Goal: Task Accomplishment & Management: Manage account settings

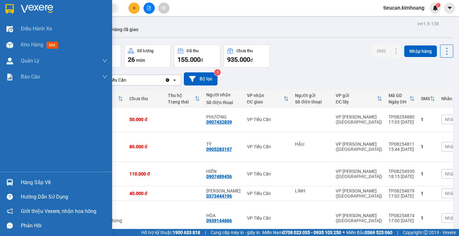
click at [15, 178] on div at bounding box center [9, 182] width 11 height 11
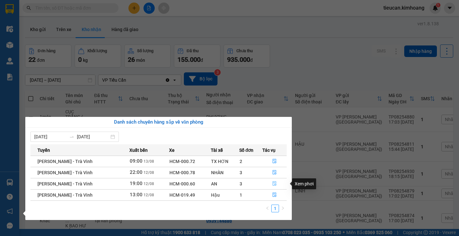
click at [274, 181] on icon "file-done" at bounding box center [274, 183] width 4 height 4
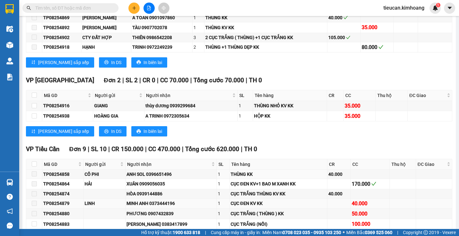
scroll to position [993, 0]
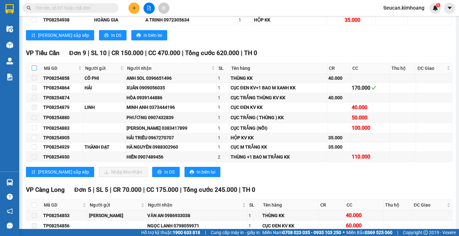
click at [35, 70] on input "checkbox" at bounding box center [34, 67] width 5 height 5
checkbox input "true"
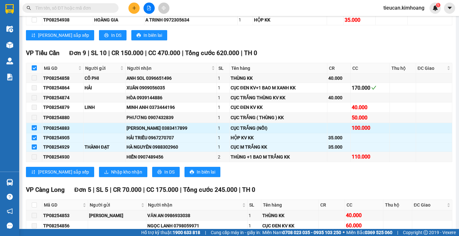
click at [35, 130] on input "checkbox" at bounding box center [34, 127] width 5 height 5
checkbox input "false"
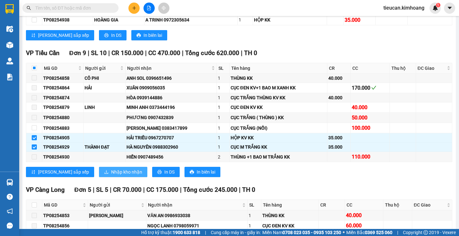
click at [111, 176] on span "Nhập kho nhận" at bounding box center [126, 171] width 31 height 7
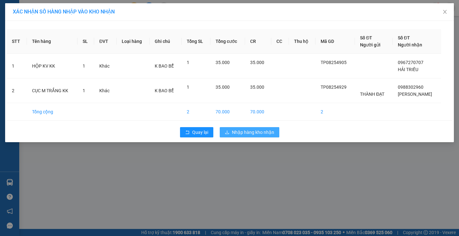
click at [233, 135] on span "Nhập hàng kho nhận" at bounding box center [253, 132] width 42 height 7
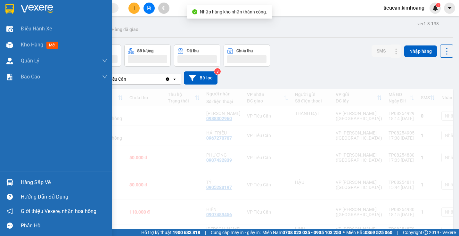
click at [15, 181] on div at bounding box center [9, 182] width 11 height 11
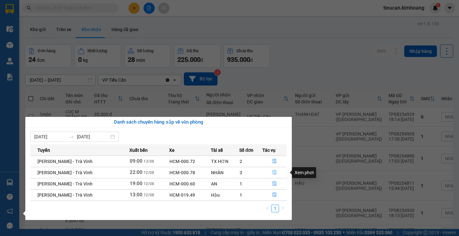
click at [272, 173] on icon "file-done" at bounding box center [274, 172] width 4 height 4
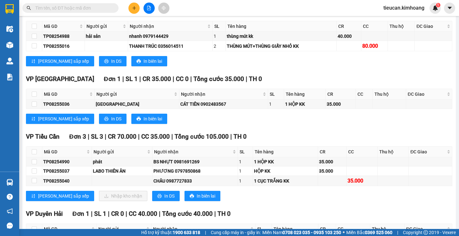
scroll to position [1057, 0]
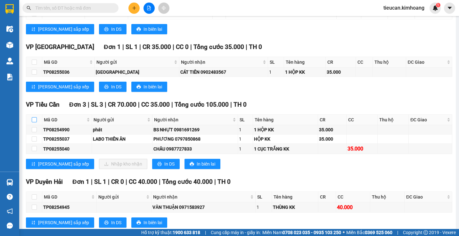
click at [34, 122] on input "checkbox" at bounding box center [34, 119] width 5 height 5
checkbox input "true"
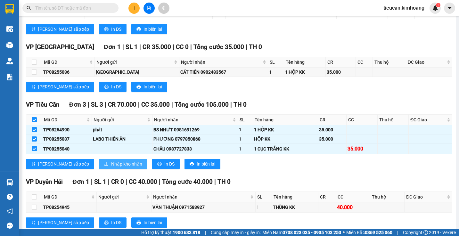
click at [111, 167] on span "Nhập kho nhận" at bounding box center [126, 163] width 31 height 7
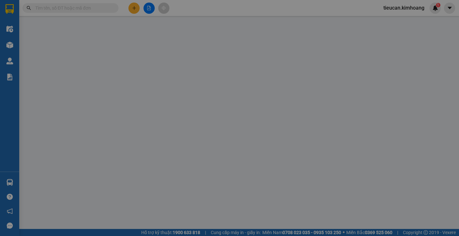
click at [94, 169] on div "XÁC NHẬN SỐ HÀNG NHẬP VÀO KHO NHẬN STT Tên hàng SL ĐVT Loại hàng Ghi chú Tổng S…" at bounding box center [229, 118] width 459 height 236
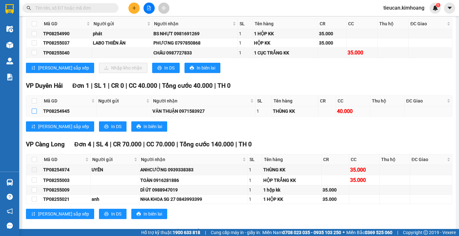
scroll to position [1025, 0]
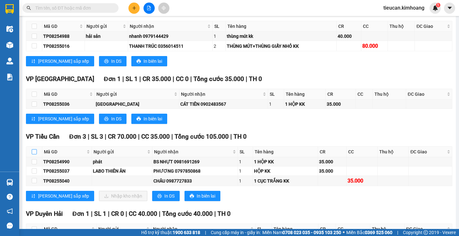
click at [35, 154] on input "checkbox" at bounding box center [34, 151] width 5 height 5
checkbox input "true"
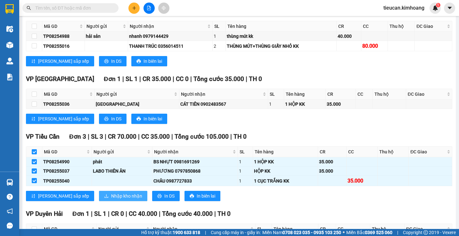
click at [111, 198] on span "Nhập kho nhận" at bounding box center [126, 195] width 31 height 7
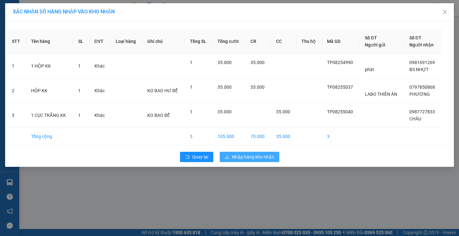
click at [225, 159] on icon "download" at bounding box center [227, 157] width 4 height 4
click at [225, 159] on span "loading" at bounding box center [228, 157] width 7 height 4
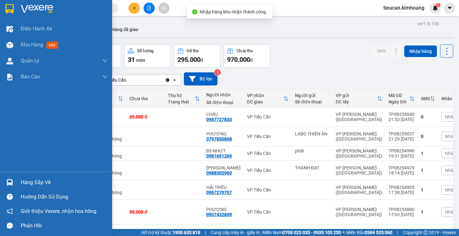
click at [20, 184] on div "Hàng sắp về" at bounding box center [56, 182] width 112 height 14
click at [20, 184] on div "Điều hành xe Kho hàng mới Quản Lý Quản lý chuyến Quản lý khách hàng mới Báo cáo…" at bounding box center [56, 118] width 112 height 236
click at [20, 184] on div "Hàng sắp về" at bounding box center [56, 182] width 112 height 14
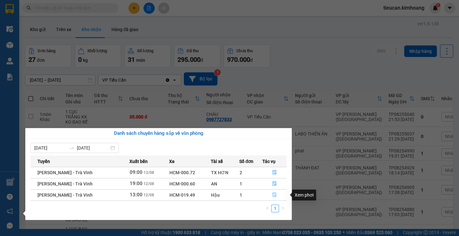
click at [272, 194] on icon "file-done" at bounding box center [274, 194] width 4 height 4
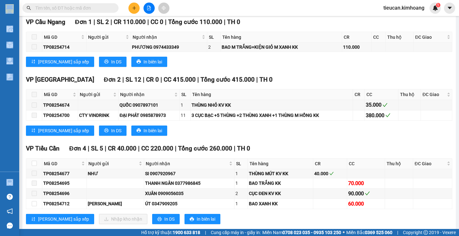
scroll to position [512, 0]
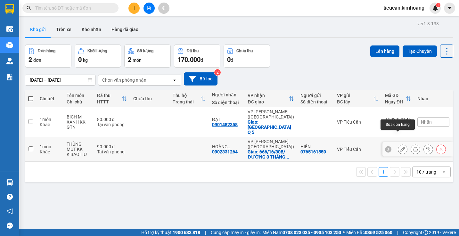
click at [400, 147] on icon at bounding box center [402, 149] width 4 height 4
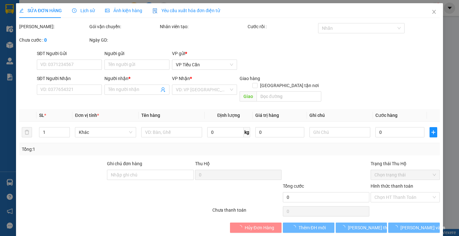
type input "0765161559"
type input "HIỀN"
type input "0902331264"
type input "HOÀNG THẠCH"
checkbox input "true"
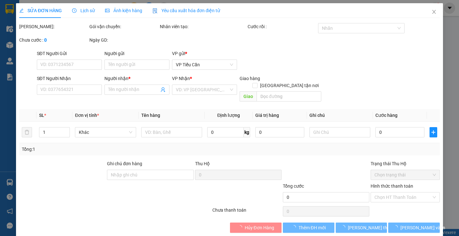
type input "666/16/30B/ĐƯỜNG 3 THÁNG 2/P14/Q10"
type input "90.000"
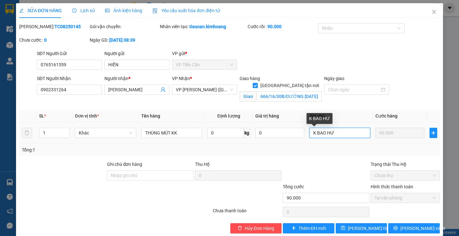
click at [340, 132] on input "K BAO HƯ" at bounding box center [339, 133] width 61 height 10
type input "K BAO HƯ/GTN"
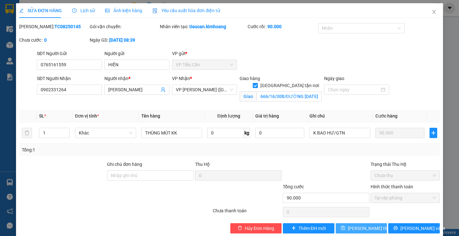
click at [355, 228] on span "[PERSON_NAME] thay đổi" at bounding box center [373, 228] width 51 height 7
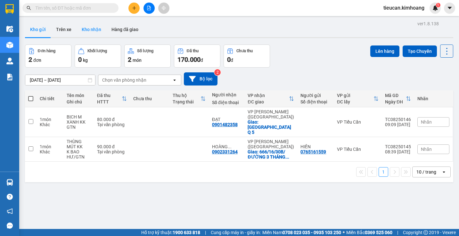
click at [87, 27] on button "Kho nhận" at bounding box center [92, 29] width 30 height 15
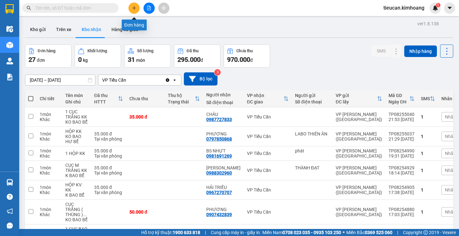
click at [135, 5] on button at bounding box center [133, 8] width 11 height 11
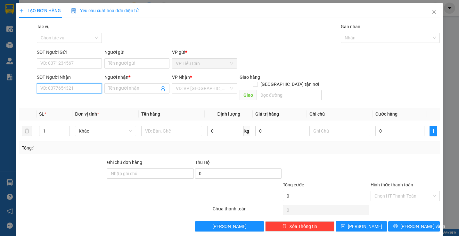
click at [90, 87] on input "SĐT Người Nhận" at bounding box center [69, 88] width 65 height 10
click at [75, 103] on div "0823331992 - QUỲNH HOA" at bounding box center [68, 101] width 57 height 7
type input "0823331992"
type input "[PERSON_NAME]"
click at [75, 103] on div "0823331992 - QUỲNH HOA" at bounding box center [68, 101] width 57 height 7
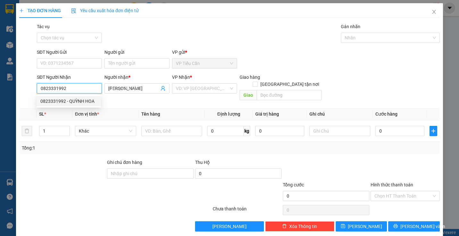
type input "40.000"
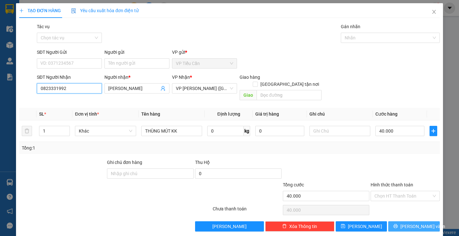
type input "0823331992"
click at [403, 221] on button "[PERSON_NAME] và In" at bounding box center [414, 226] width 52 height 10
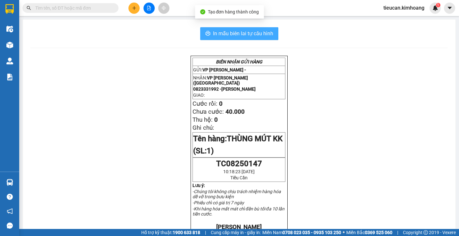
click at [255, 30] on span "In mẫu biên lai tự cấu hình" at bounding box center [243, 33] width 60 height 8
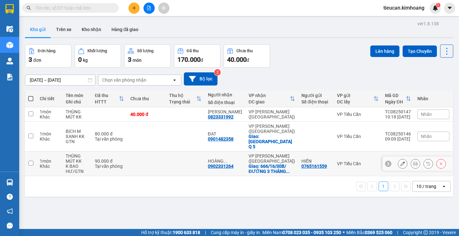
click at [31, 161] on input "checkbox" at bounding box center [31, 163] width 5 height 5
checkbox input "true"
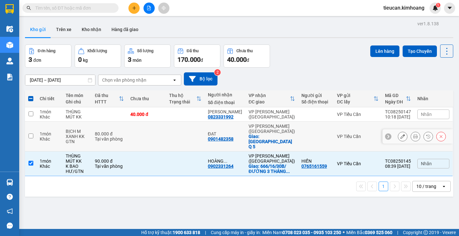
click at [30, 134] on input "checkbox" at bounding box center [31, 136] width 5 height 5
checkbox input "true"
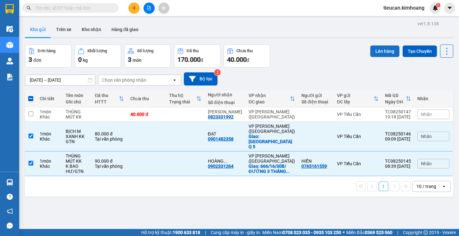
click at [380, 46] on button "Lên hàng" at bounding box center [384, 51] width 29 height 12
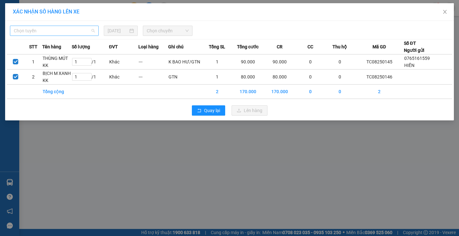
click at [93, 29] on span "Chọn tuyến" at bounding box center [54, 31] width 81 height 10
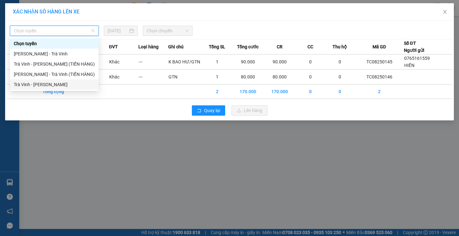
click at [71, 84] on div "Trà Vinh - Hồ Chí Minh" at bounding box center [54, 84] width 81 height 7
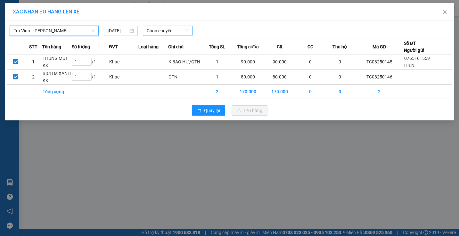
click at [173, 29] on span "Chọn chuyến" at bounding box center [168, 31] width 42 height 10
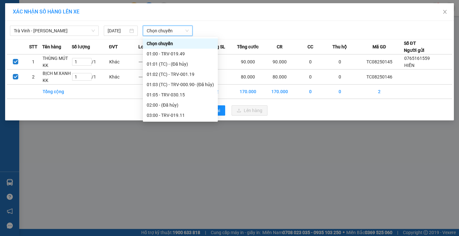
click at [173, 29] on span "Chọn chuyến" at bounding box center [168, 31] width 42 height 10
click at [176, 34] on span "Chọn chuyến" at bounding box center [168, 31] width 42 height 10
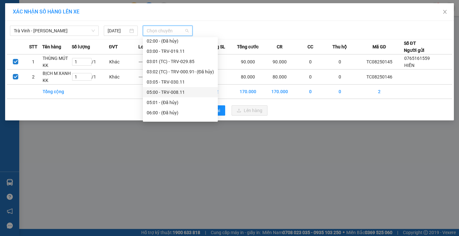
scroll to position [160, 0]
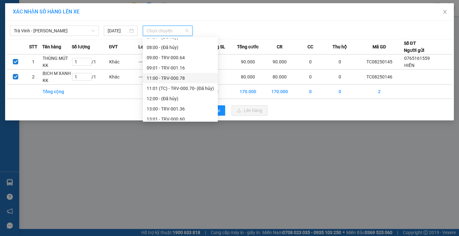
click at [172, 77] on div "11:00 - TRV-000.78" at bounding box center [180, 78] width 67 height 7
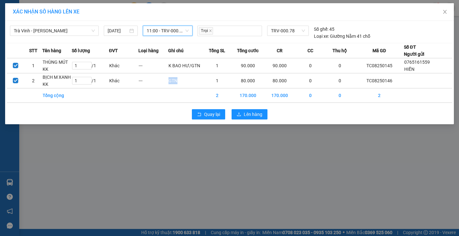
click at [172, 77] on td "GTN" at bounding box center [185, 80] width 34 height 15
click at [241, 115] on icon "upload" at bounding box center [239, 114] width 4 height 4
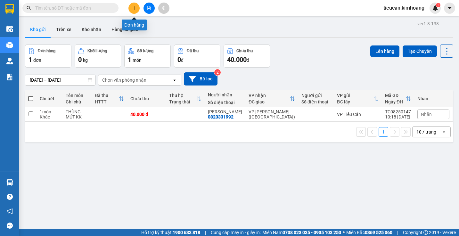
click at [133, 10] on button at bounding box center [133, 8] width 11 height 11
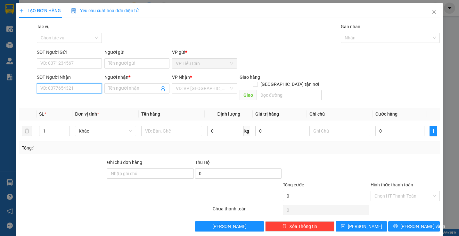
click at [76, 87] on input "SĐT Người Nhận" at bounding box center [69, 88] width 65 height 10
click at [83, 91] on input "SĐT Người Nhận" at bounding box center [69, 88] width 65 height 10
type input "0933990658"
click at [109, 89] on input "Người nhận *" at bounding box center [133, 88] width 51 height 7
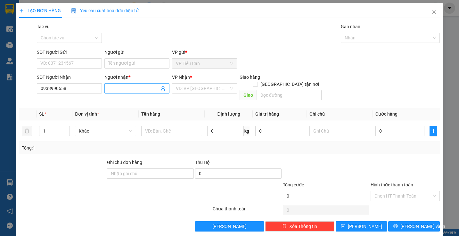
click at [109, 89] on input "Người nhận *" at bounding box center [133, 88] width 51 height 7
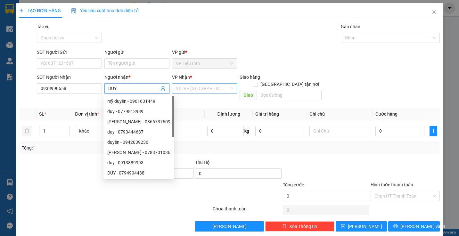
type input "DUY"
click at [191, 89] on input "search" at bounding box center [202, 89] width 53 height 10
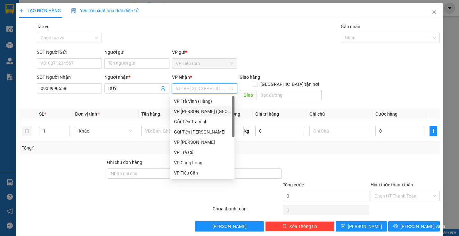
click at [200, 114] on div "VP [PERSON_NAME] ([GEOGRAPHIC_DATA])" at bounding box center [202, 111] width 57 height 7
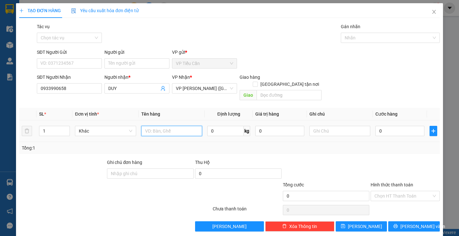
click at [158, 127] on input "text" at bounding box center [171, 131] width 61 height 10
type input "HỘP KK"
click at [375, 126] on input "0" at bounding box center [399, 131] width 49 height 10
type input "3"
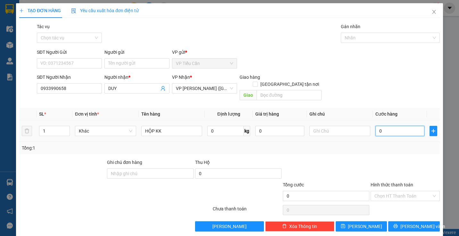
type input "3"
type input "35"
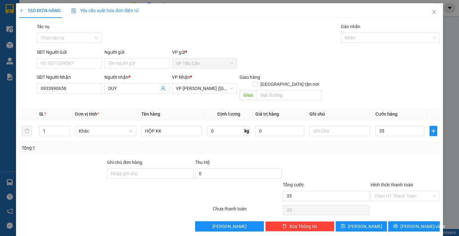
type input "35.000"
click at [361, 144] on div "Tổng: 1" at bounding box center [229, 147] width 415 height 7
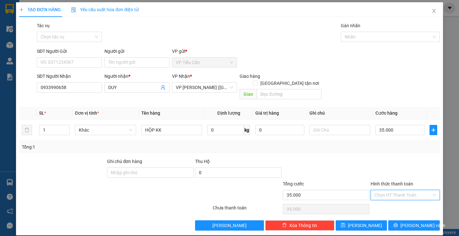
click at [405, 190] on input "Hình thức thanh toán" at bounding box center [402, 195] width 57 height 10
click at [402, 202] on div "Tại văn phòng" at bounding box center [401, 200] width 61 height 7
type input "0"
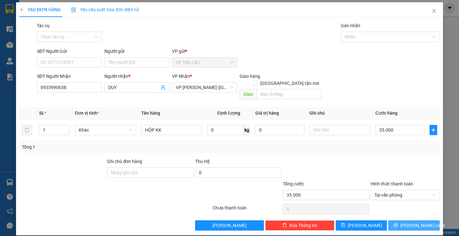
click at [416, 222] on span "[PERSON_NAME] và In" at bounding box center [422, 225] width 45 height 7
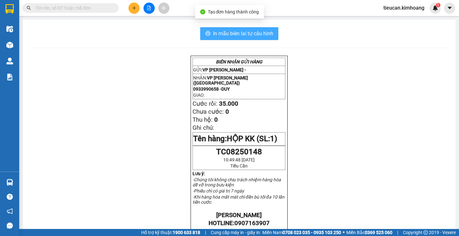
click at [243, 33] on span "In mẫu biên lai tự cấu hình" at bounding box center [243, 33] width 60 height 8
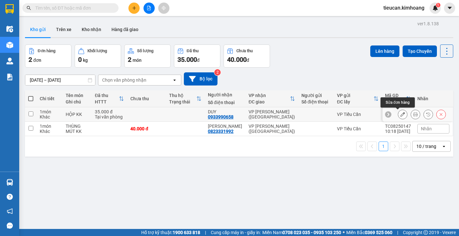
click at [400, 116] on icon at bounding box center [402, 114] width 4 height 4
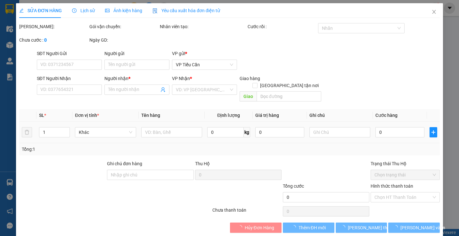
type input "0933990658"
type input "DUY"
type input "35.000"
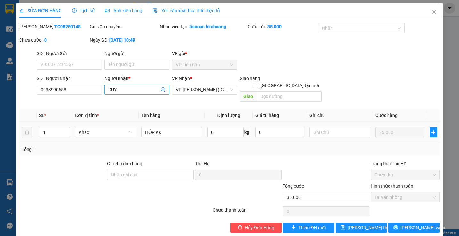
click at [119, 87] on input "DUY" at bounding box center [133, 89] width 51 height 7
type input "DUY HƯNG"
click at [357, 224] on span "Lưu thay đổi" at bounding box center [373, 227] width 51 height 7
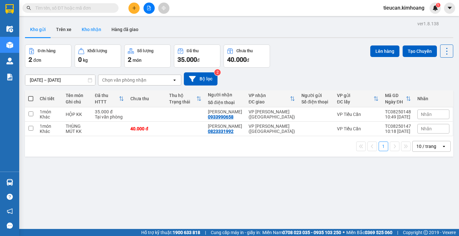
click at [93, 29] on button "Kho nhận" at bounding box center [92, 29] width 30 height 15
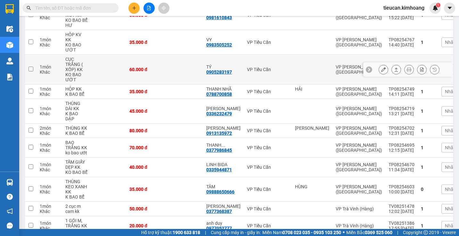
scroll to position [278, 0]
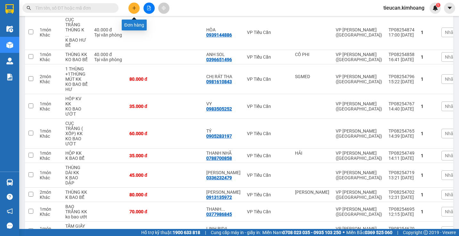
click at [137, 7] on button at bounding box center [133, 8] width 11 height 11
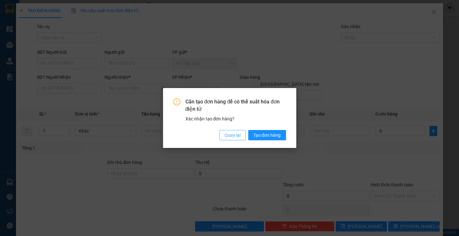
click at [236, 135] on span "Quay lại" at bounding box center [233, 135] width 16 height 7
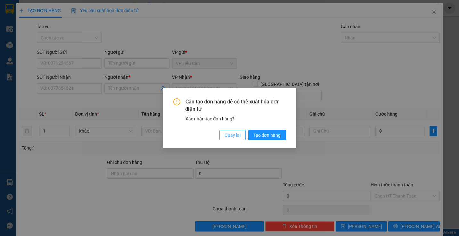
click at [231, 137] on span "Quay lại" at bounding box center [233, 135] width 16 height 7
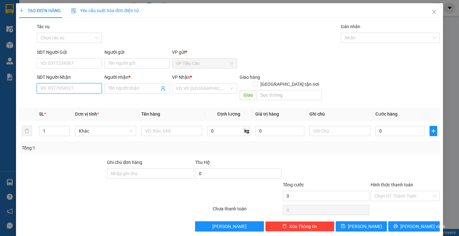
click at [87, 87] on input "SĐT Người Nhận" at bounding box center [69, 88] width 65 height 10
click at [77, 98] on div "0379193291 - huyền trân" at bounding box center [71, 101] width 63 height 7
type input "0379193291"
type input "huyền trân"
type input "40.000"
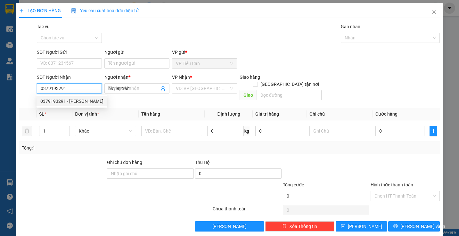
type input "40.000"
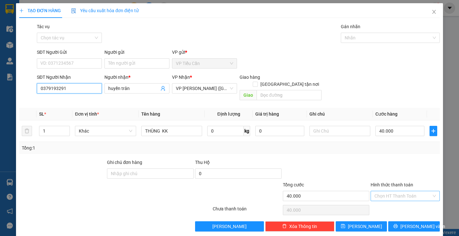
type input "0379193291"
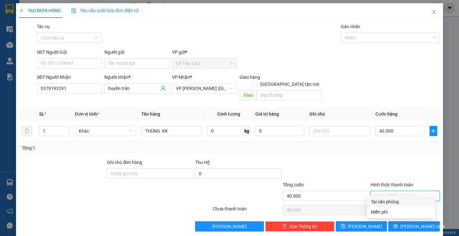
click at [399, 192] on input "Hình thức thanh toán" at bounding box center [402, 196] width 57 height 10
click at [395, 199] on div "Tại văn phòng" at bounding box center [401, 201] width 61 height 7
type input "0"
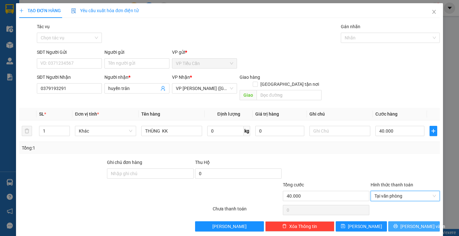
click at [403, 221] on button "[PERSON_NAME] và In" at bounding box center [414, 226] width 52 height 10
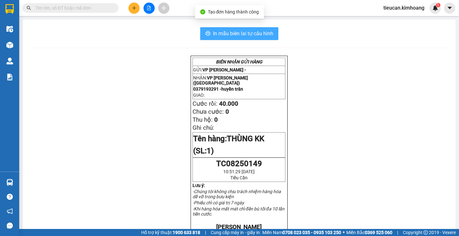
click at [240, 34] on span "In mẫu biên lai tự cấu hình" at bounding box center [243, 33] width 60 height 8
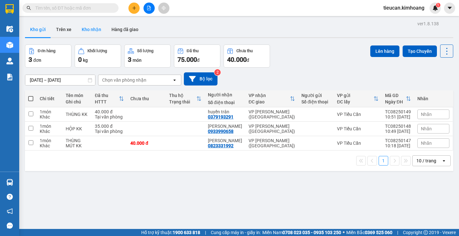
click at [92, 30] on button "Kho nhận" at bounding box center [92, 29] width 30 height 15
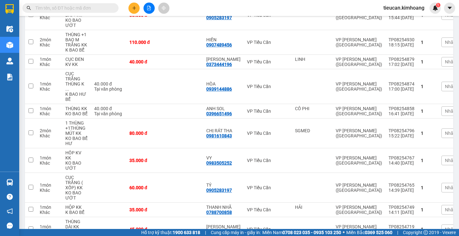
scroll to position [470, 0]
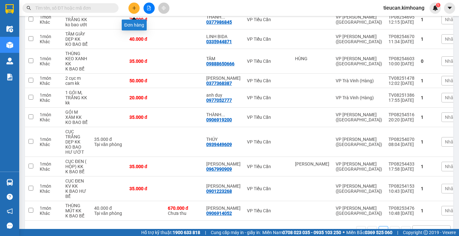
click at [135, 6] on icon "plus" at bounding box center [134, 8] width 4 height 4
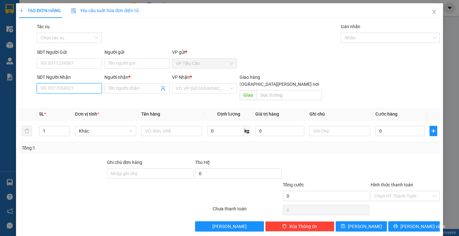
click at [79, 86] on input "SĐT Người Nhận" at bounding box center [69, 88] width 65 height 10
click at [77, 89] on input "SĐT Người Nhận" at bounding box center [69, 88] width 65 height 10
click at [65, 101] on div "0915492115 - TẤN" at bounding box center [68, 101] width 57 height 7
type input "0915492115"
type input "TẤN"
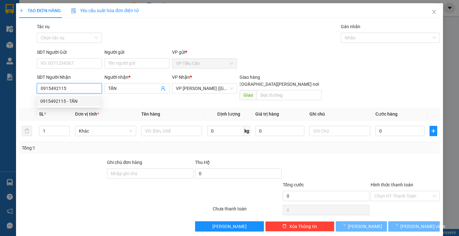
type input "45.000"
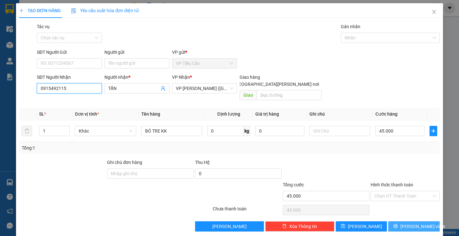
type input "0915492115"
click at [406, 221] on button "[PERSON_NAME] và In" at bounding box center [414, 226] width 52 height 10
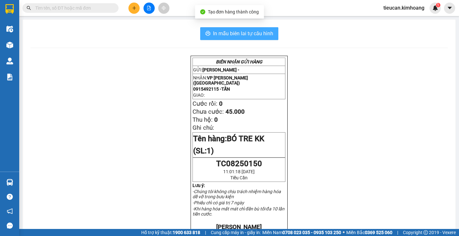
click at [255, 33] on span "In mẫu biên lai tự cấu hình" at bounding box center [243, 33] width 60 height 8
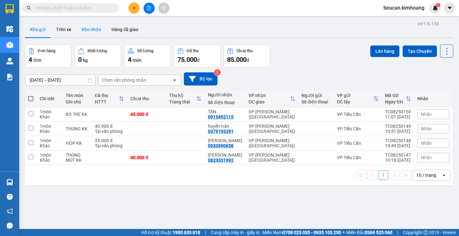
click at [87, 36] on button "Kho nhận" at bounding box center [92, 29] width 30 height 15
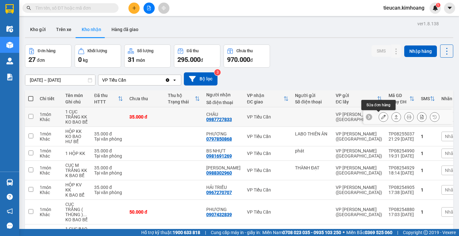
click at [381, 118] on icon at bounding box center [383, 117] width 4 height 4
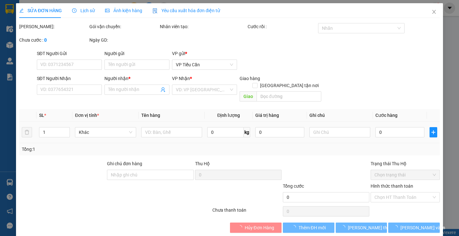
type input "0987727833"
type input "CHÂU"
type input "35.000"
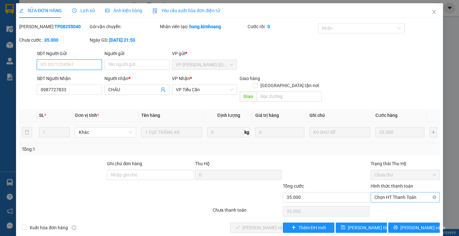
click at [393, 192] on span "Chọn HT Thanh Toán" at bounding box center [404, 197] width 61 height 10
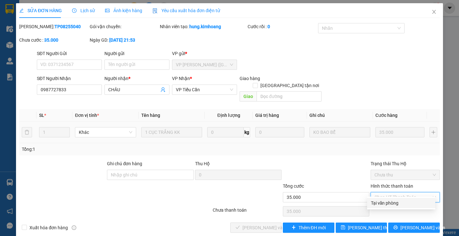
drag, startPoint x: 388, startPoint y: 201, endPoint x: 358, endPoint y: 198, distance: 30.3
click at [380, 202] on div "Tại văn phòng" at bounding box center [401, 203] width 61 height 7
type input "0"
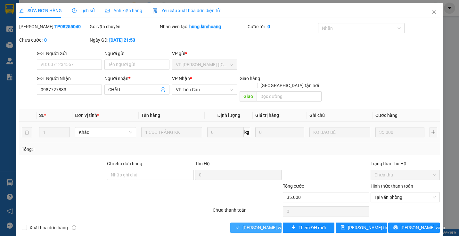
click at [246, 223] on button "Lưu và Giao hàng" at bounding box center [256, 228] width 52 height 10
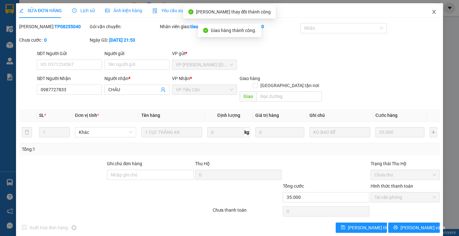
click at [431, 10] on icon "close" at bounding box center [433, 11] width 5 height 5
click at [428, 10] on span "tieucan.kimhoang" at bounding box center [403, 8] width 51 height 8
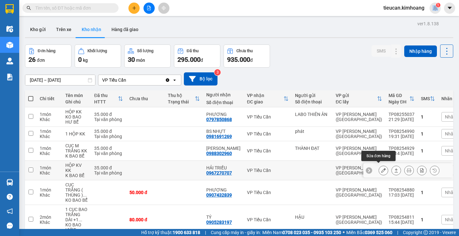
click at [381, 168] on icon at bounding box center [383, 170] width 4 height 4
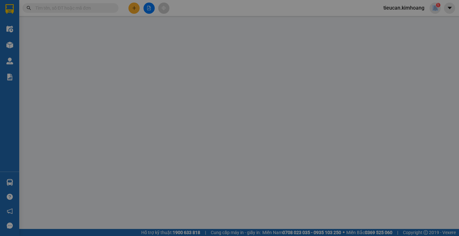
type input "0967270707"
type input "HẢI TRIỀU"
type input "35.000"
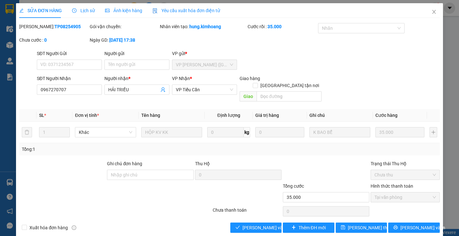
click at [264, 226] on div "SỬA ĐƠN HÀNG Lịch sử Ảnh kiện hàng Yêu cầu xuất hóa đơn điện tử Total Paid Fee …" at bounding box center [229, 120] width 427 height 234
click at [264, 224] on span "Lưu và Giao hàng" at bounding box center [272, 227] width 61 height 7
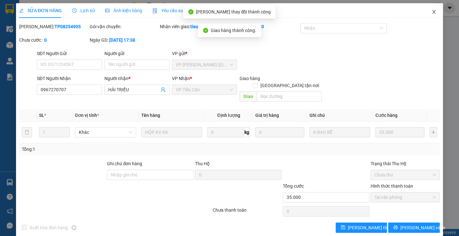
click at [431, 11] on icon "close" at bounding box center [433, 11] width 5 height 5
click at [429, 11] on span "tieucan.kimhoang" at bounding box center [403, 8] width 51 height 8
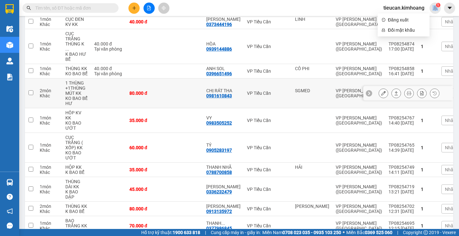
scroll to position [257, 0]
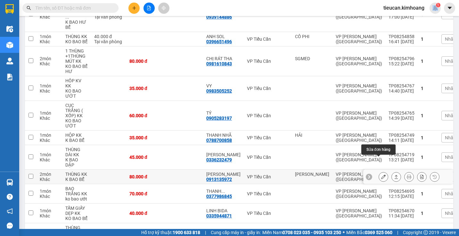
click at [381, 175] on icon at bounding box center [383, 177] width 4 height 4
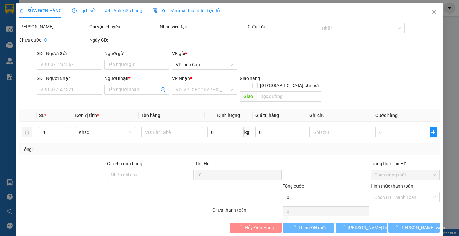
type input "THÚY VÂN"
type input "0913135972"
type input "ANH VŨ"
type input "80.000"
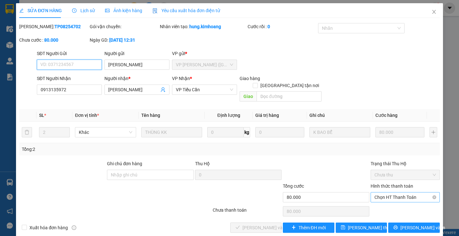
click at [380, 192] on span "Chọn HT Thanh Toán" at bounding box center [404, 197] width 61 height 10
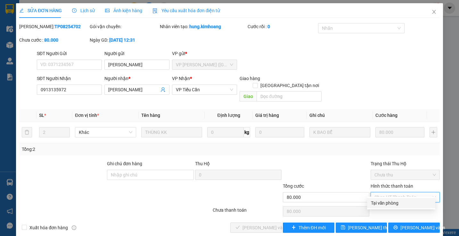
click at [375, 203] on div "Tại văn phòng" at bounding box center [401, 203] width 61 height 7
type input "0"
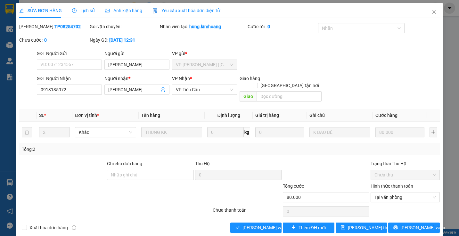
click at [375, 205] on div at bounding box center [405, 211] width 70 height 13
click at [274, 223] on button "Lưu và Giao hàng" at bounding box center [256, 228] width 52 height 10
drag, startPoint x: 274, startPoint y: 216, endPoint x: 267, endPoint y: 210, distance: 9.1
click at [274, 223] on button "Lưu và Giao hàng" at bounding box center [256, 228] width 52 height 10
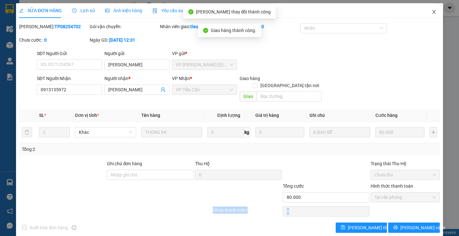
click at [431, 12] on icon "close" at bounding box center [433, 11] width 5 height 5
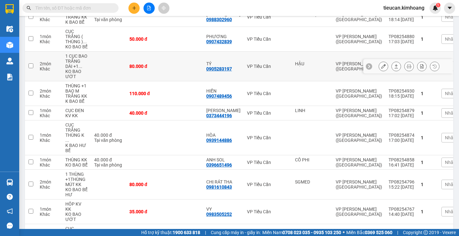
scroll to position [70, 0]
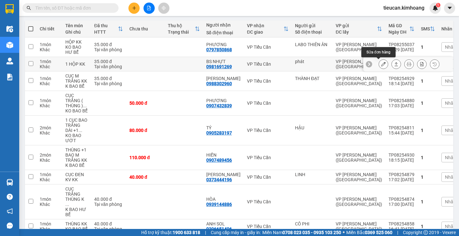
click at [381, 64] on icon at bounding box center [383, 64] width 4 height 4
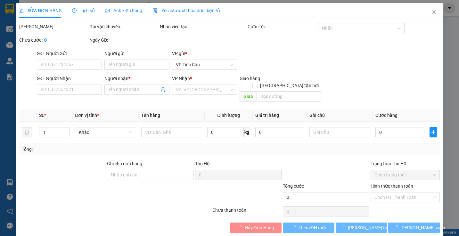
type input "phát"
type input "0981691269"
type input "BS NHỰT"
type input "35.000"
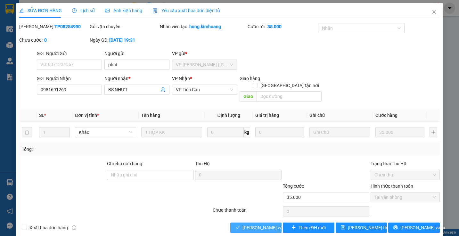
click at [257, 224] on span "Lưu và Giao hàng" at bounding box center [272, 227] width 61 height 7
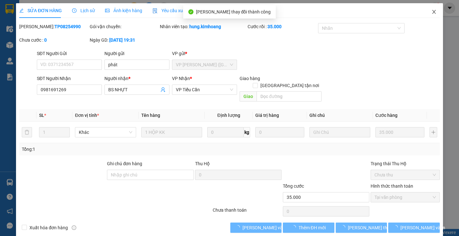
click at [431, 13] on icon "close" at bounding box center [433, 11] width 5 height 5
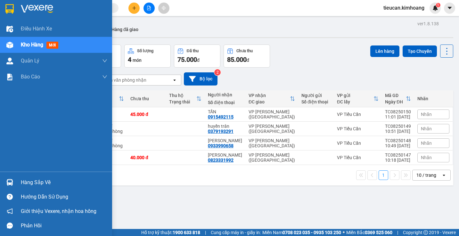
click at [42, 179] on div "Hàng sắp về" at bounding box center [64, 183] width 86 height 10
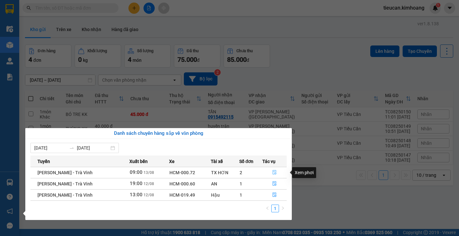
click at [273, 173] on icon "file-done" at bounding box center [275, 172] width 4 height 4
click at [272, 173] on main "ver 1.8.138 Kho gửi Trên xe Kho nhận Hàng đã giao Đơn hàng 4 đơn Khối lượng 0 k…" at bounding box center [229, 114] width 459 height 229
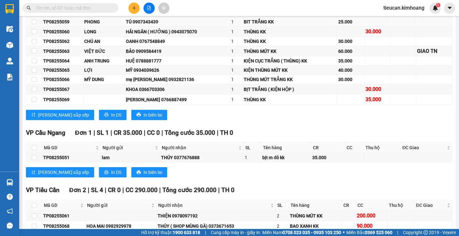
scroll to position [224, 0]
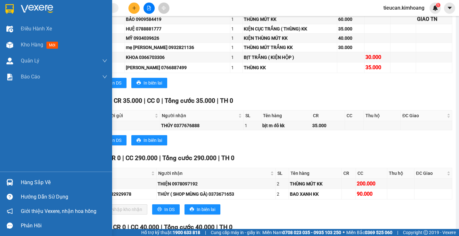
click at [43, 178] on div "Hàng sắp về" at bounding box center [64, 183] width 86 height 10
click at [43, 178] on div "Điều hành xe Kho hàng mới Quản [PERSON_NAME] lý chuyến Quản lý khách hàng mới B…" at bounding box center [56, 118] width 112 height 236
click at [43, 178] on div "Hàng sắp về" at bounding box center [64, 183] width 86 height 10
click at [43, 178] on div "Điều hành xe Kho hàng mới Quản [PERSON_NAME] lý chuyến Quản lý khách hàng mới B…" at bounding box center [56, 118] width 112 height 236
click at [43, 178] on div "Hàng sắp về" at bounding box center [64, 183] width 86 height 10
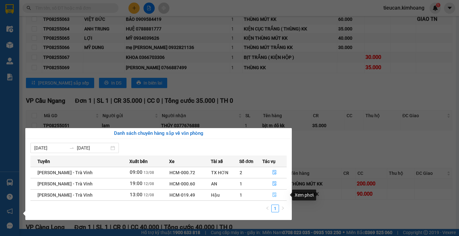
click at [274, 193] on icon "file-done" at bounding box center [275, 195] width 4 height 4
click at [274, 189] on td "THIỆN 0978097192" at bounding box center [216, 184] width 119 height 10
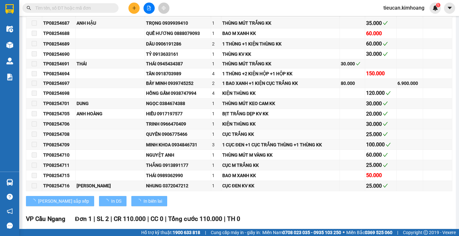
type input "[DATE]"
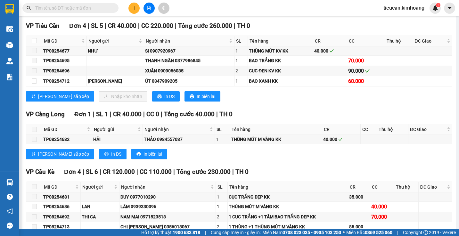
scroll to position [571, 0]
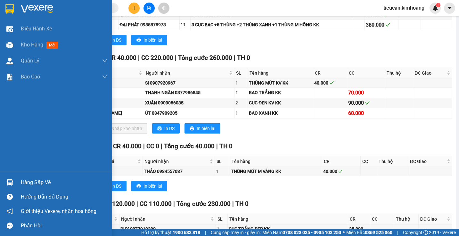
click at [36, 185] on div "Hàng sắp về" at bounding box center [64, 183] width 86 height 10
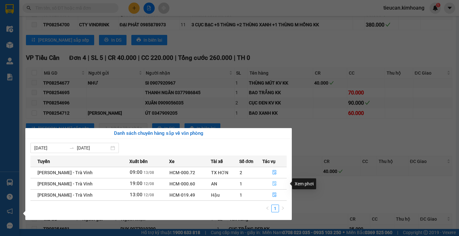
click at [274, 183] on icon "file-done" at bounding box center [275, 184] width 4 height 4
click at [274, 183] on div "VP Càng Long Đơn 1 | SL 1 | CR 40.000 | CC 0 | Tổng cước 40.000 | TH 0 Mã GD Ng…" at bounding box center [239, 169] width 426 height 54
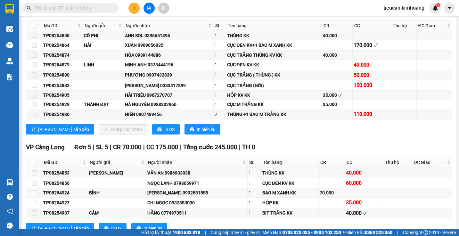
scroll to position [971, 0]
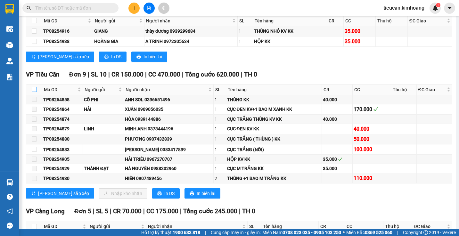
click at [34, 92] on input "checkbox" at bounding box center [34, 89] width 5 height 5
checkbox input "true"
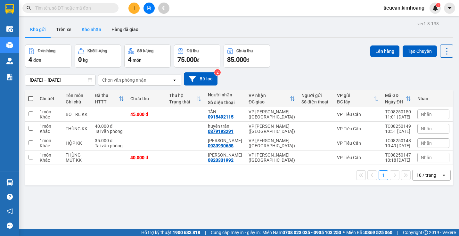
click at [92, 31] on button "Kho nhận" at bounding box center [92, 29] width 30 height 15
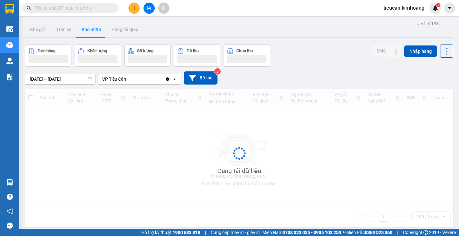
click at [92, 31] on button "Kho nhận" at bounding box center [92, 29] width 30 height 15
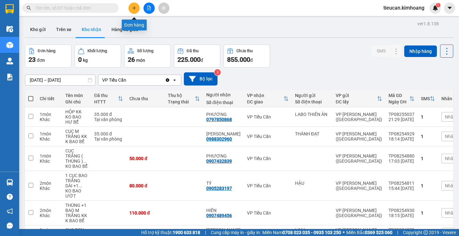
click at [134, 6] on icon "plus" at bounding box center [134, 8] width 4 height 4
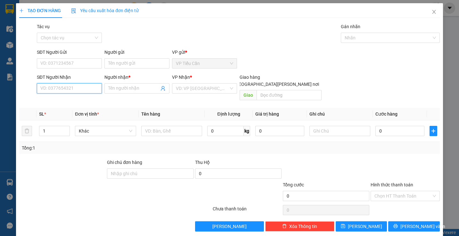
click at [91, 89] on input "SĐT Người Nhận" at bounding box center [69, 88] width 65 height 10
click at [70, 102] on div "0908782766 - TÙNG" at bounding box center [68, 101] width 57 height 7
type input "0908782766"
type input "TÙNG"
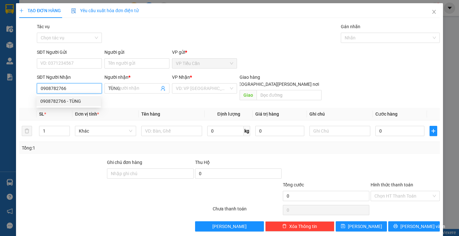
type input "120.000"
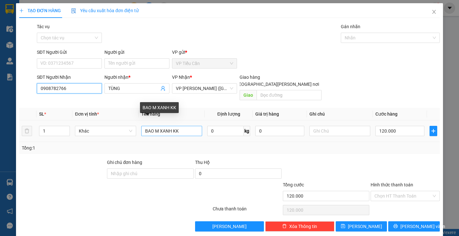
type input "0908782766"
click at [170, 126] on input "BAO M XANH KK" at bounding box center [171, 131] width 61 height 10
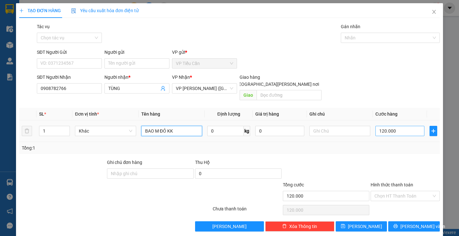
type input "BAO M ĐỎ KK"
click at [391, 126] on input "120.000" at bounding box center [399, 131] width 49 height 10
type input "0"
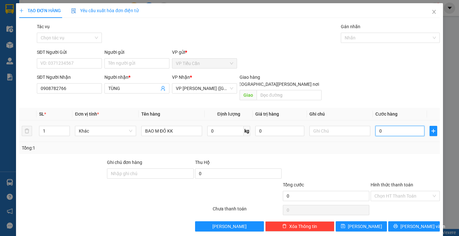
click at [375, 126] on input "0" at bounding box center [399, 131] width 49 height 10
type input "50"
type input "50.000"
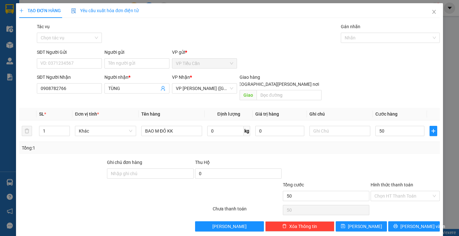
type input "50.000"
click at [361, 159] on div at bounding box center [326, 170] width 88 height 22
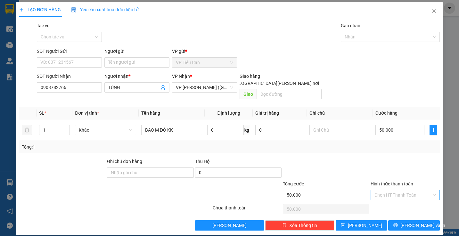
click at [387, 190] on input "Hình thức thanh toán" at bounding box center [402, 195] width 57 height 10
click at [397, 202] on div "Tại văn phòng" at bounding box center [401, 200] width 61 height 7
type input "0"
click at [406, 222] on span "Lưu và In" at bounding box center [422, 225] width 45 height 7
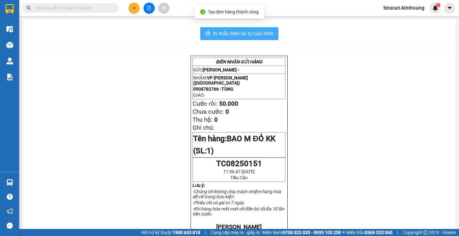
click at [253, 34] on span "In mẫu biên lai tự cấu hình" at bounding box center [243, 33] width 60 height 8
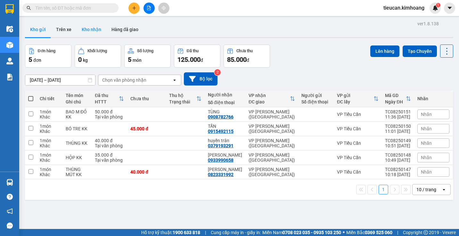
click at [92, 33] on button "Kho nhận" at bounding box center [92, 29] width 30 height 15
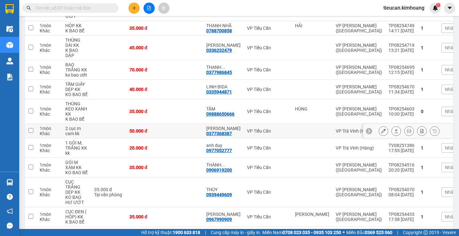
scroll to position [408, 0]
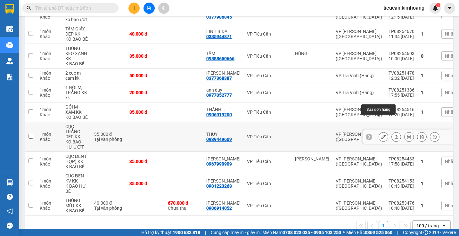
click at [382, 131] on button at bounding box center [383, 136] width 9 height 11
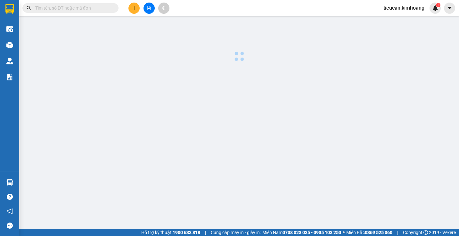
click at [382, 120] on body "Kết quả tìm kiếm ( 0 ) Bộ lọc No Data tieucan.[PERSON_NAME] 1 Điều hành xe Kho …" at bounding box center [229, 118] width 459 height 236
type input "0939449609"
type input "THÚY"
type input "35.000"
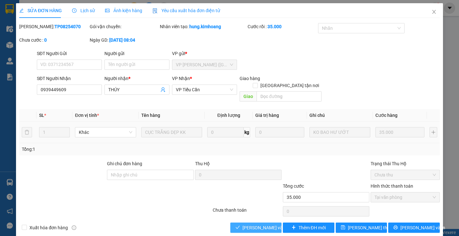
click at [270, 224] on span "[PERSON_NAME] và Giao hàng" at bounding box center [272, 227] width 61 height 7
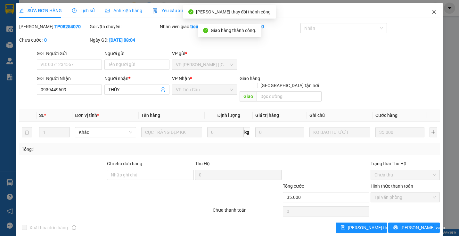
click at [432, 9] on span "Close" at bounding box center [434, 12] width 18 height 18
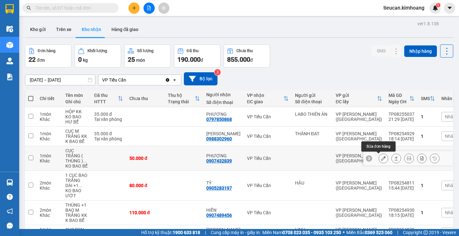
click at [381, 159] on icon at bounding box center [383, 158] width 4 height 4
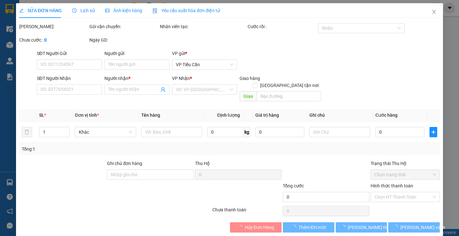
type input "0907432839"
type input "PHƯƠNG"
type input "50.000"
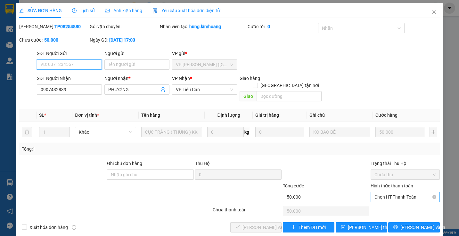
click at [381, 192] on span "Chọn HT Thanh Toán" at bounding box center [404, 197] width 61 height 10
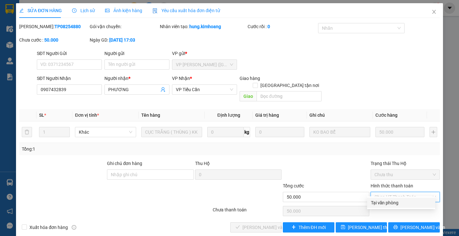
click at [381, 199] on div "Tại văn phòng" at bounding box center [401, 203] width 68 height 10
type input "0"
click at [381, 205] on div "Chọn HT Thanh Toán" at bounding box center [405, 211] width 70 height 13
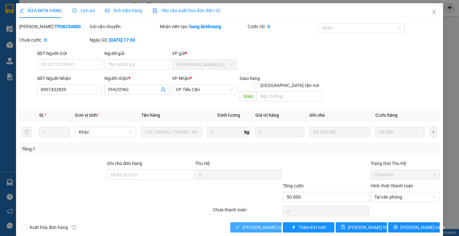
click at [254, 224] on span "Lưu và Giao hàng" at bounding box center [272, 227] width 61 height 7
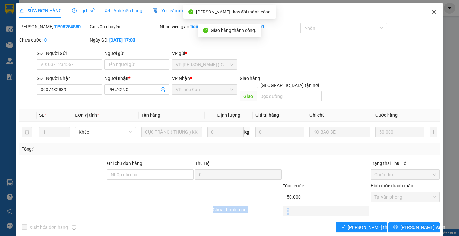
click at [431, 14] on icon "close" at bounding box center [433, 11] width 5 height 5
click at [429, 14] on div "Kết quả tìm kiếm ( 0 ) Bộ lọc No Data tieucan.kimhoang 1" at bounding box center [229, 8] width 459 height 16
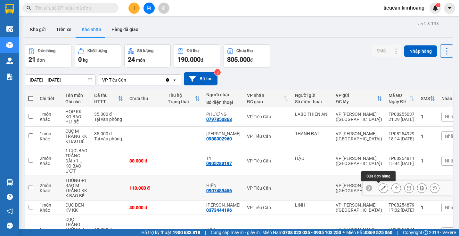
click at [381, 191] on button at bounding box center [383, 188] width 9 height 11
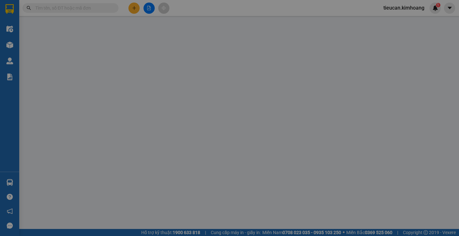
type input "0907489456"
type input "HIẾN"
type input "110.000"
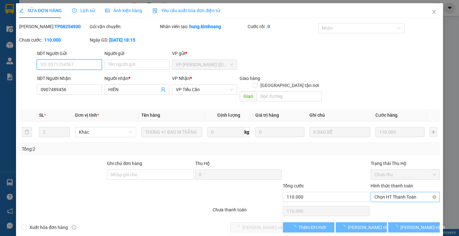
click at [384, 192] on span "Chọn HT Thanh Toán" at bounding box center [404, 197] width 61 height 10
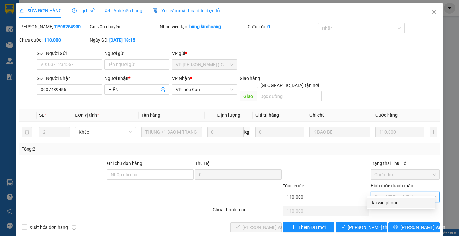
click at [382, 203] on div "Tại văn phòng" at bounding box center [401, 203] width 61 height 7
type input "0"
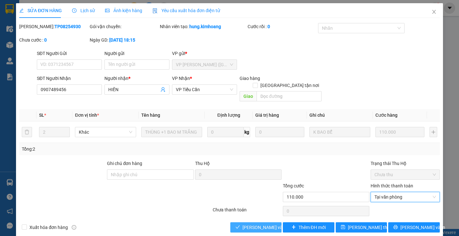
click at [263, 224] on span "Lưu và Giao hàng" at bounding box center [272, 227] width 61 height 7
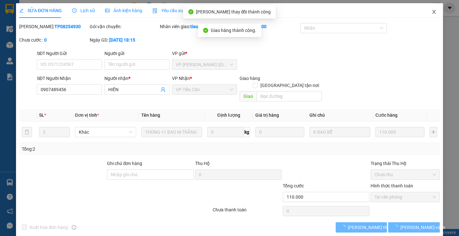
click at [431, 14] on icon "close" at bounding box center [433, 11] width 5 height 5
click at [428, 14] on div "Kết quả tìm kiếm ( 0 ) Bộ lọc No Data tieucan.kimhoang 1" at bounding box center [229, 8] width 459 height 16
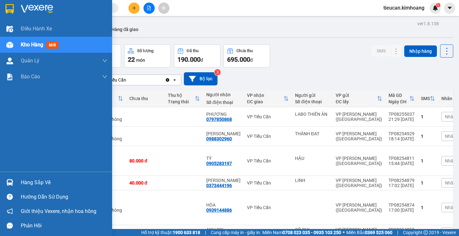
click at [26, 184] on div "Hàng sắp về" at bounding box center [64, 183] width 86 height 10
click at [26, 184] on div "Điều hành xe Kho hàng mới Quản Lý Quản lý chuyến Quản lý khách hàng mới Báo cáo…" at bounding box center [56, 118] width 112 height 236
click at [33, 182] on div "Hàng sắp về" at bounding box center [64, 183] width 86 height 10
click at [33, 182] on body "Kết quả tìm kiếm ( 0 ) Bộ lọc No Data tieucan.kimhoang 1 Điều hành xe Kho hàng …" at bounding box center [229, 118] width 459 height 236
click at [33, 182] on div "Hàng sắp về" at bounding box center [64, 183] width 86 height 10
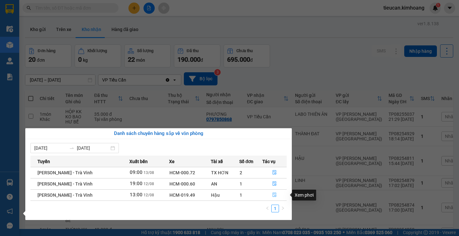
click at [273, 196] on icon "file-done" at bounding box center [274, 195] width 4 height 4
click at [273, 196] on main "ver 1.8.138 Kho gửi Trên xe Kho nhận Hàng đã giao Đơn hàng 20 đơn Khối lượng 0 …" at bounding box center [229, 114] width 459 height 229
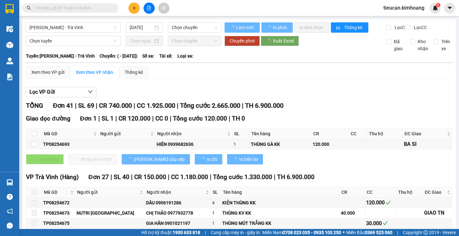
type input "12/08/2025"
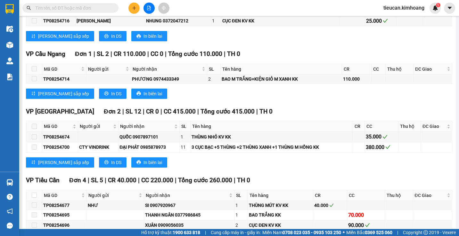
scroll to position [480, 0]
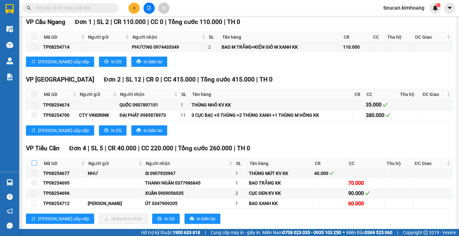
click at [32, 166] on input "checkbox" at bounding box center [34, 163] width 5 height 5
checkbox input "true"
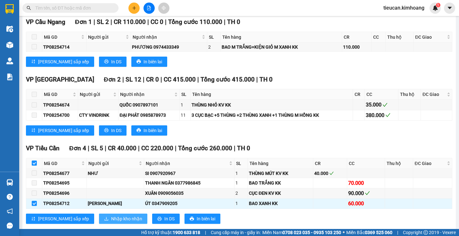
click at [111, 223] on span "Nhập kho nhận" at bounding box center [126, 219] width 31 height 7
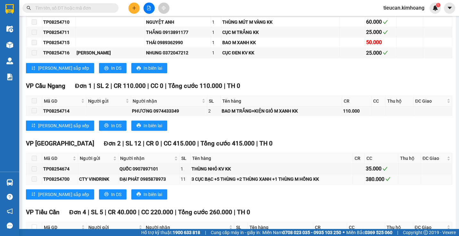
scroll to position [480, 0]
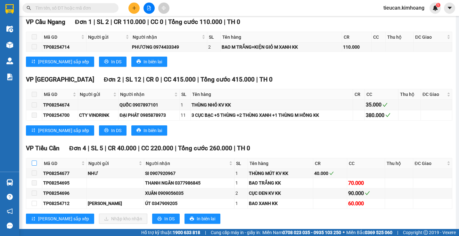
click at [35, 166] on input "checkbox" at bounding box center [34, 163] width 5 height 5
checkbox input "false"
click at [35, 166] on input "checkbox" at bounding box center [34, 163] width 5 height 5
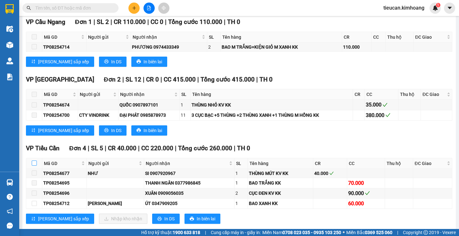
checkbox input "true"
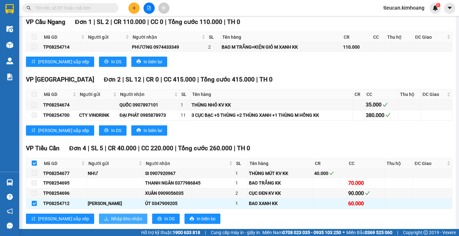
click at [111, 223] on span "Nhập kho nhận" at bounding box center [126, 219] width 31 height 7
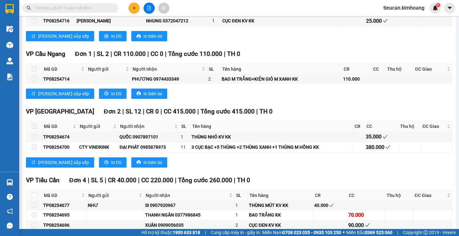
scroll to position [480, 0]
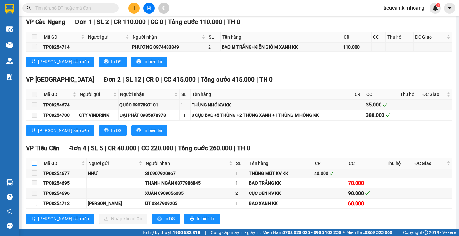
click at [34, 166] on input "checkbox" at bounding box center [34, 163] width 5 height 5
checkbox input "false"
click at [34, 166] on input "checkbox" at bounding box center [34, 163] width 5 height 5
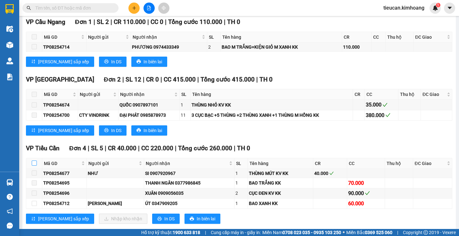
checkbox input "true"
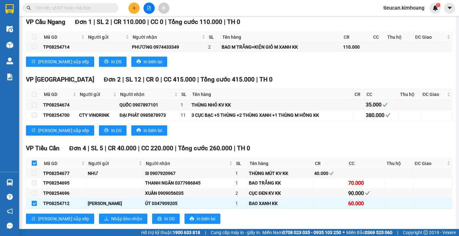
click at [34, 166] on input "checkbox" at bounding box center [34, 163] width 5 height 5
checkbox input "false"
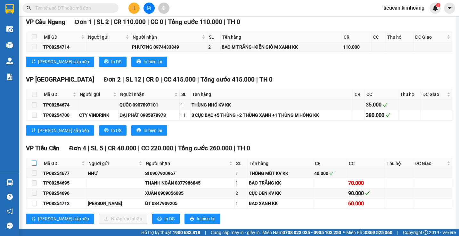
click at [34, 166] on input "checkbox" at bounding box center [34, 163] width 5 height 5
checkbox input "false"
click at [36, 166] on input "checkbox" at bounding box center [34, 163] width 5 height 5
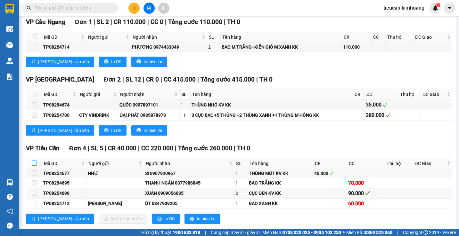
checkbox input "true"
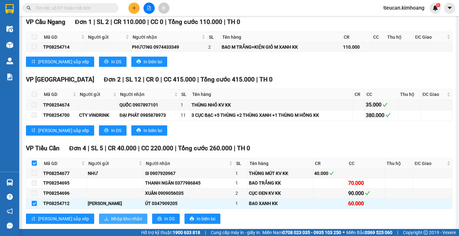
click at [111, 223] on span "Nhập kho nhận" at bounding box center [126, 219] width 31 height 7
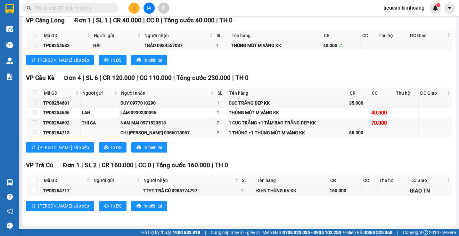
scroll to position [574, 0]
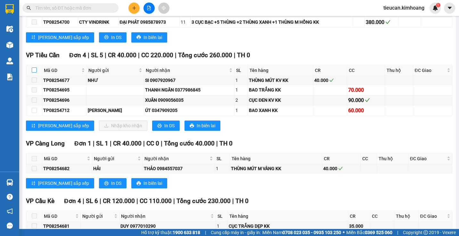
click at [34, 73] on input "checkbox" at bounding box center [34, 70] width 5 height 5
checkbox input "true"
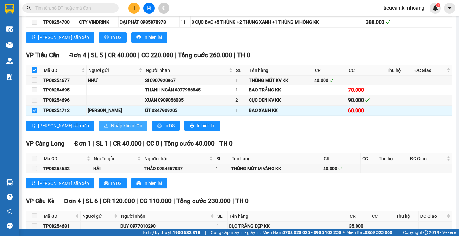
click at [99, 126] on button "Nhập kho nhận" at bounding box center [123, 126] width 48 height 10
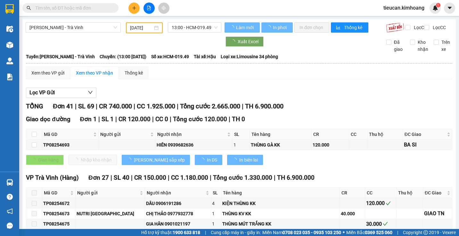
click at [94, 123] on span "Đơn 1" at bounding box center [88, 119] width 17 height 7
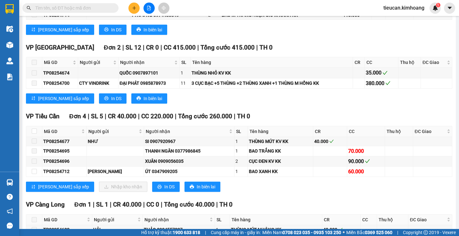
scroll to position [544, 0]
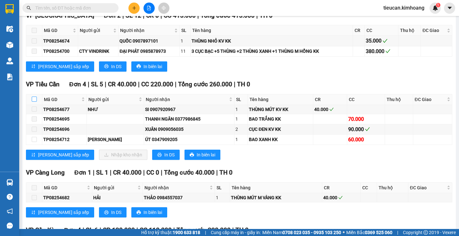
click at [32, 102] on input "checkbox" at bounding box center [34, 99] width 5 height 5
checkbox input "false"
click at [34, 102] on input "checkbox" at bounding box center [34, 99] width 5 height 5
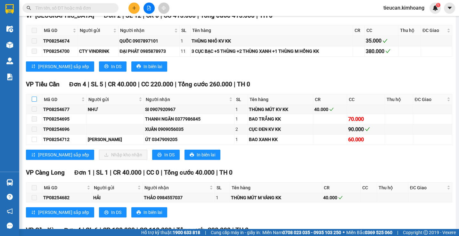
click at [34, 102] on input "checkbox" at bounding box center [34, 99] width 5 height 5
checkbox input "false"
click at [34, 102] on input "checkbox" at bounding box center [34, 99] width 5 height 5
checkbox input "true"
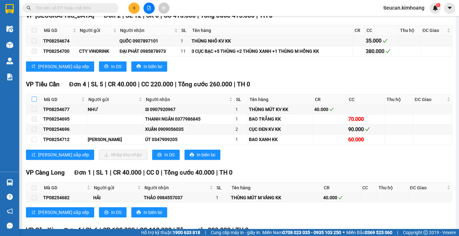
checkbox input "true"
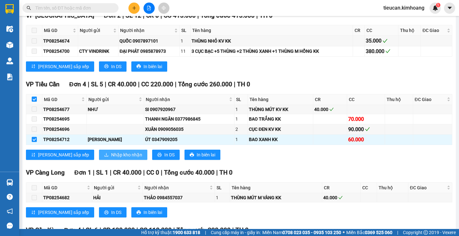
click at [111, 158] on span "Nhập kho nhận" at bounding box center [126, 154] width 31 height 7
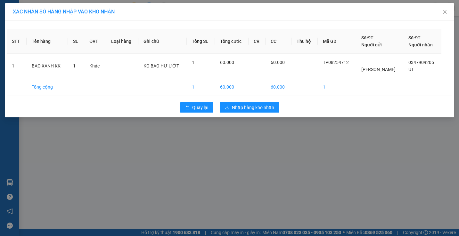
click at [245, 113] on div "Quay lại Nhập hàng kho nhận" at bounding box center [229, 107] width 445 height 17
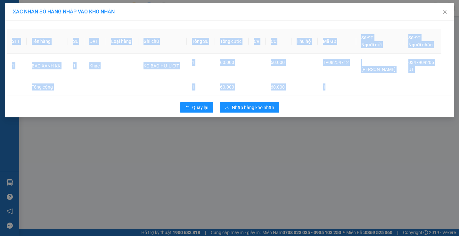
click at [245, 113] on div "Quay lại Nhập hàng kho nhận" at bounding box center [229, 107] width 445 height 17
click at [245, 106] on span "Nhập hàng kho nhận" at bounding box center [253, 107] width 42 height 7
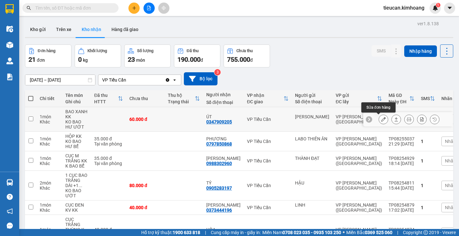
click at [381, 119] on button at bounding box center [383, 119] width 9 height 11
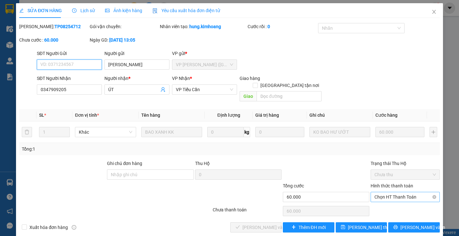
click at [385, 192] on span "Chọn HT Thanh Toán" at bounding box center [404, 197] width 61 height 10
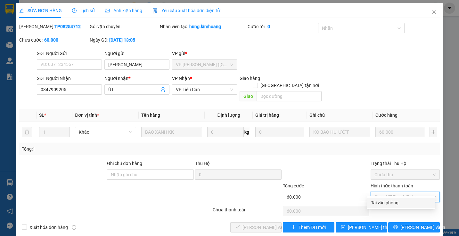
click at [382, 203] on div "Tại văn phòng" at bounding box center [401, 203] width 61 height 7
type input "0"
click at [382, 205] on div "Chọn HT Thanh Toán" at bounding box center [405, 211] width 70 height 13
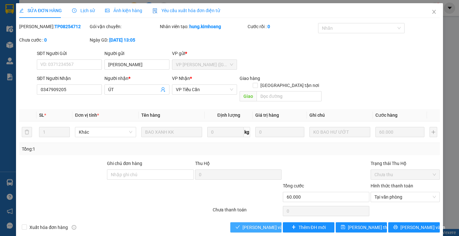
click at [243, 224] on span "Lưu và Giao hàng" at bounding box center [272, 227] width 61 height 7
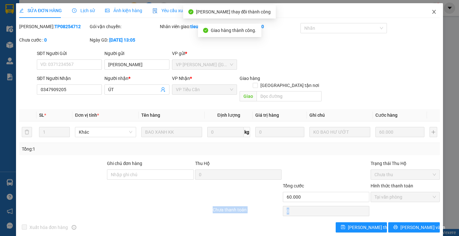
click at [431, 11] on icon "close" at bounding box center [433, 11] width 5 height 5
click at [429, 11] on span "tieucan.kimhoang" at bounding box center [403, 8] width 51 height 8
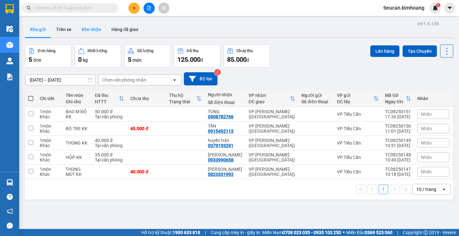
click at [89, 28] on button "Kho nhận" at bounding box center [92, 29] width 30 height 15
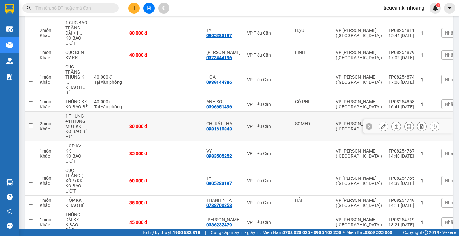
scroll to position [160, 0]
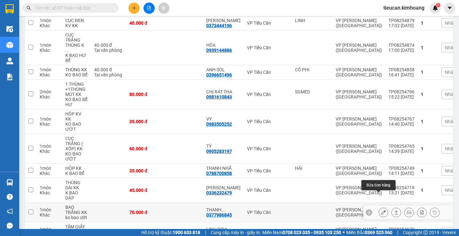
click at [381, 210] on icon at bounding box center [383, 212] width 4 height 4
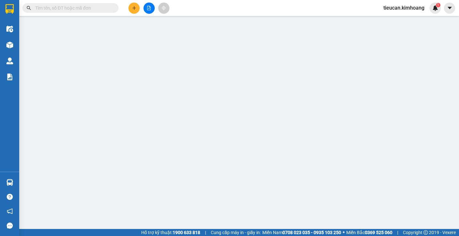
type input "0377986845"
type input "[PERSON_NAME]"
type input "70.000"
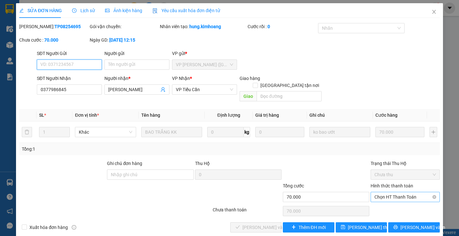
click at [383, 192] on span "Chọn HT Thanh Toán" at bounding box center [404, 197] width 61 height 10
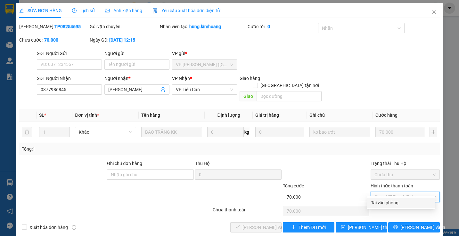
click at [384, 202] on div "Tại văn phòng" at bounding box center [401, 203] width 61 height 7
type input "0"
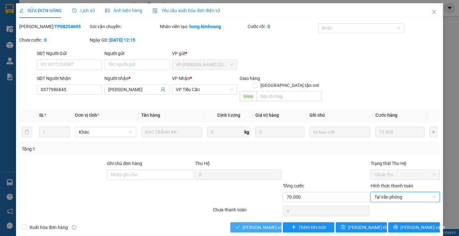
click at [265, 224] on span "[PERSON_NAME] và Giao hàng" at bounding box center [272, 227] width 61 height 7
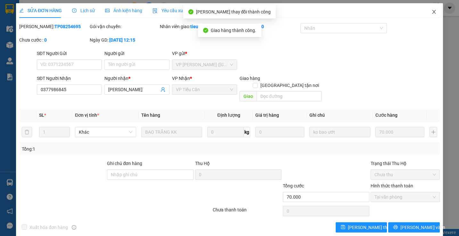
click at [431, 11] on icon "close" at bounding box center [433, 11] width 5 height 5
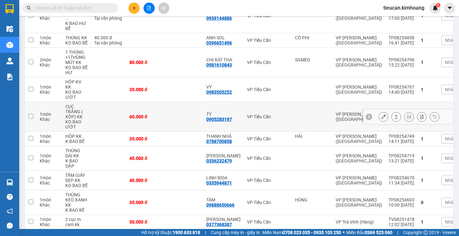
scroll to position [224, 0]
